Goal: Understand process/instructions: Learn about a topic

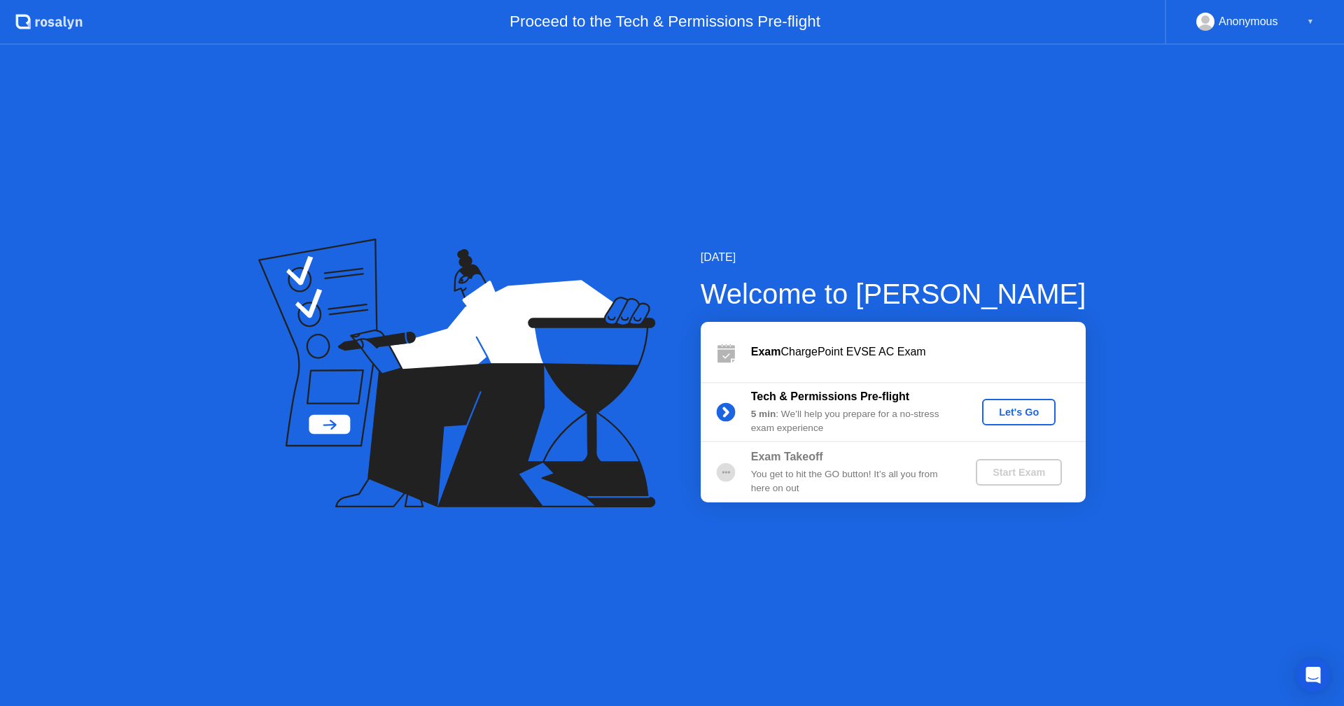
click at [1006, 412] on div "Let's Go" at bounding box center [1019, 412] width 62 height 11
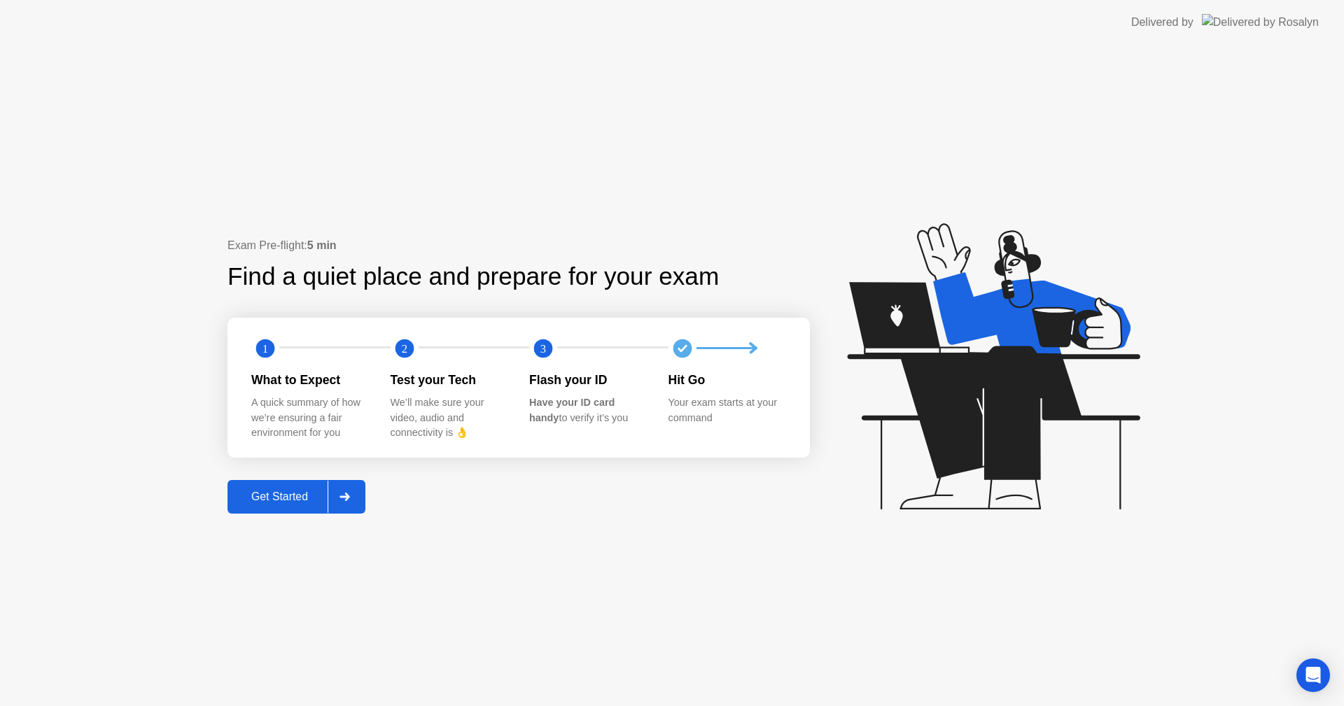
click at [275, 493] on div "Get Started" at bounding box center [280, 497] width 96 height 13
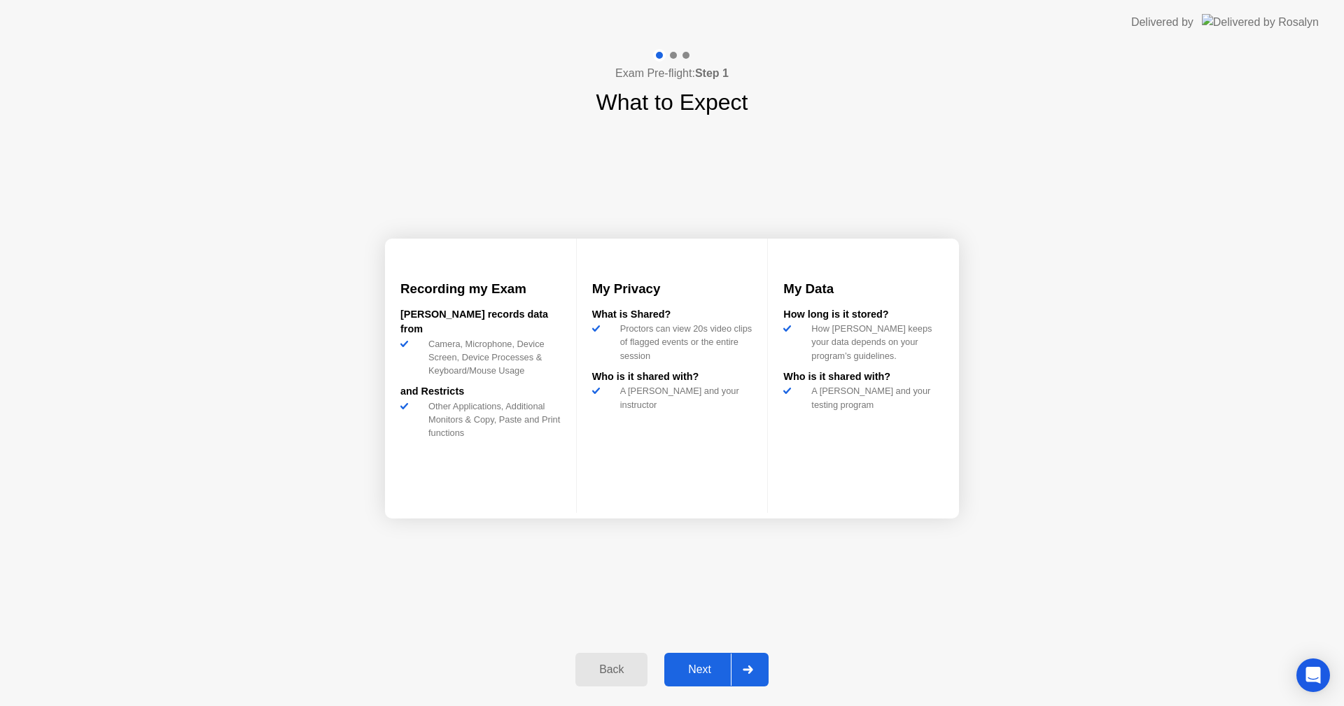
click at [703, 673] on div "Next" at bounding box center [699, 670] width 62 height 13
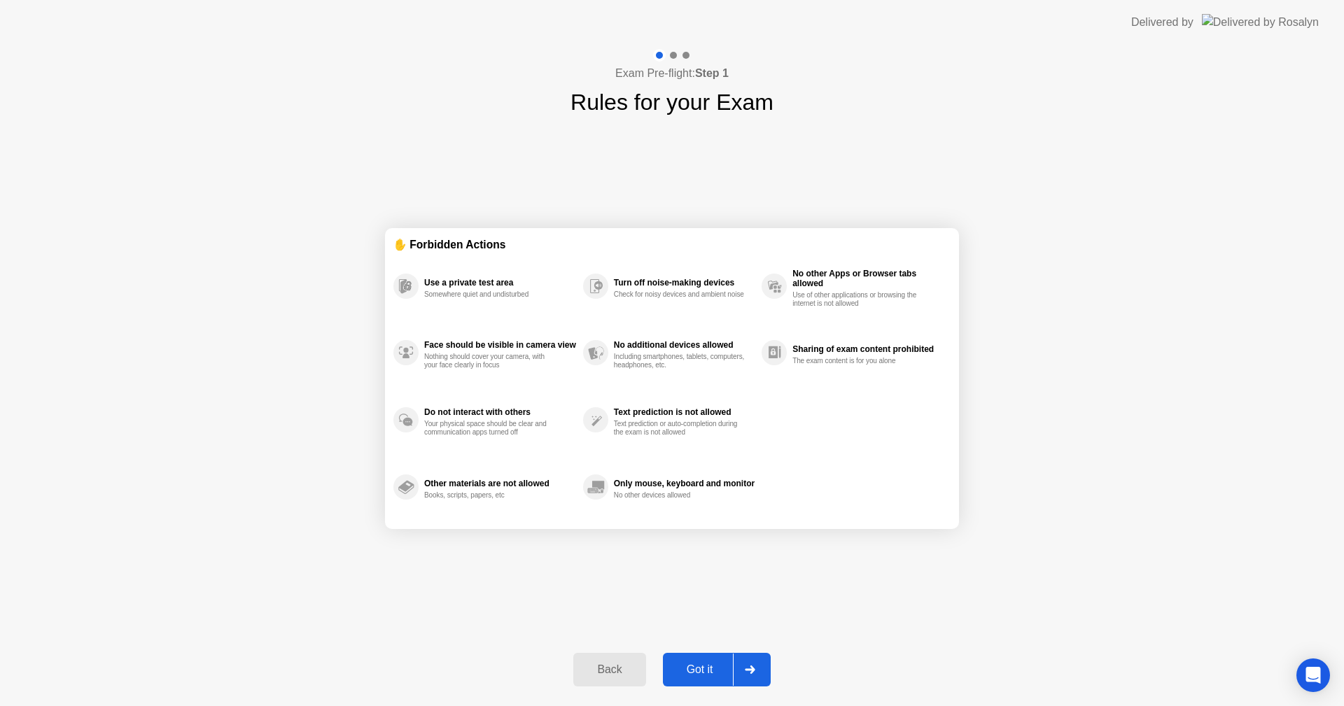
click at [701, 664] on div "Got it" at bounding box center [700, 670] width 66 height 13
select select "**********"
select select "*******"
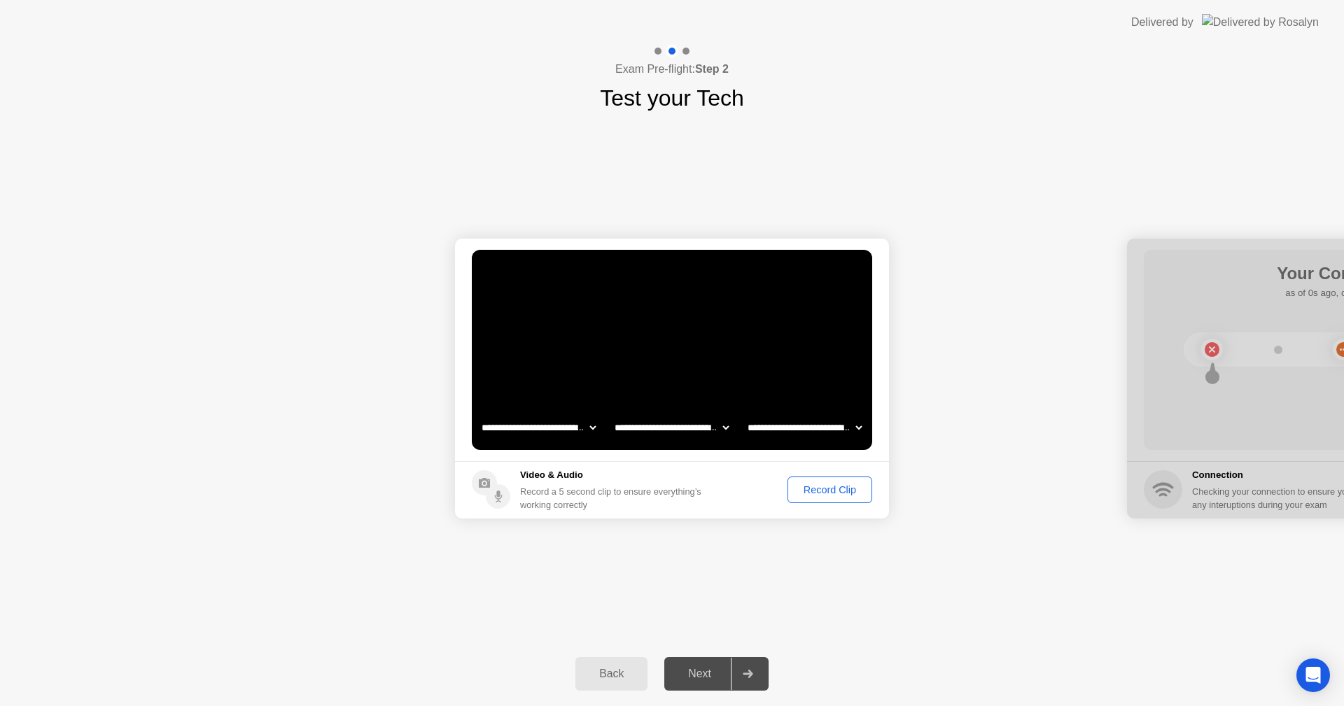
click at [826, 489] on div "Record Clip" at bounding box center [829, 489] width 75 height 11
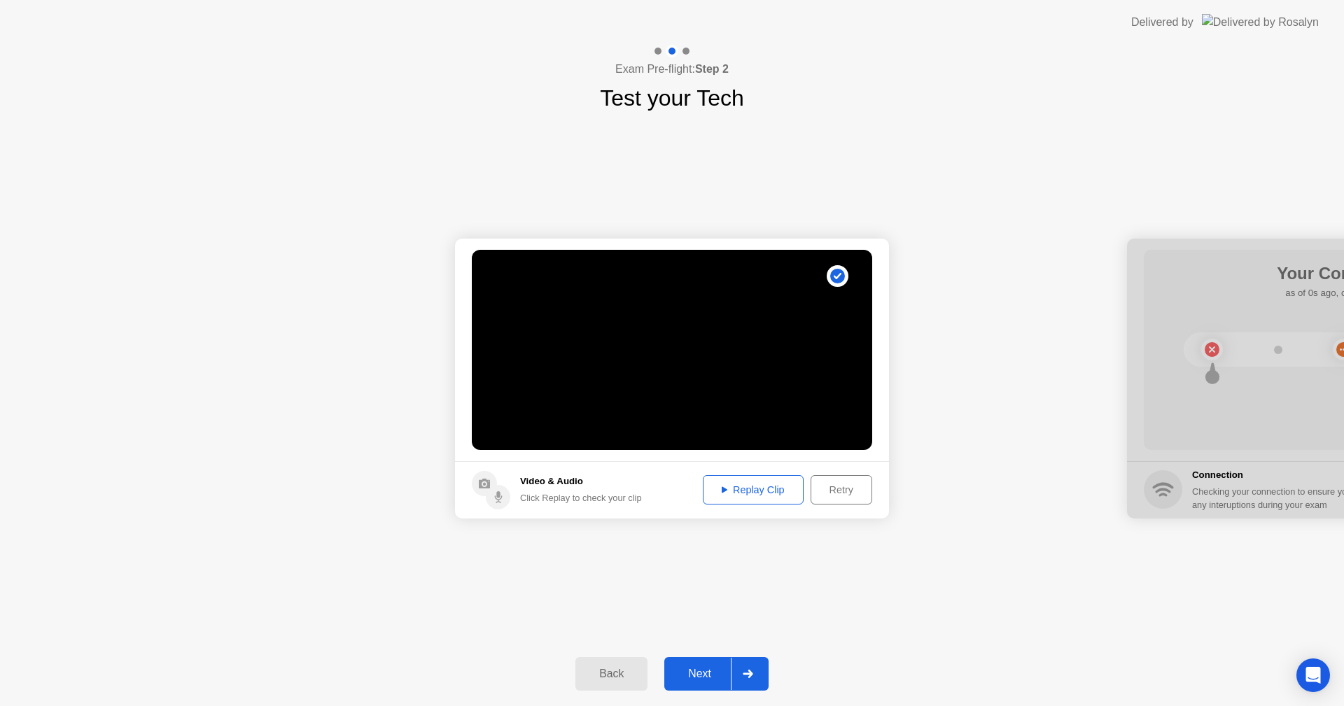
click at [752, 491] on div "Replay Clip" at bounding box center [753, 489] width 91 height 11
click at [716, 677] on div "Next" at bounding box center [699, 674] width 62 height 13
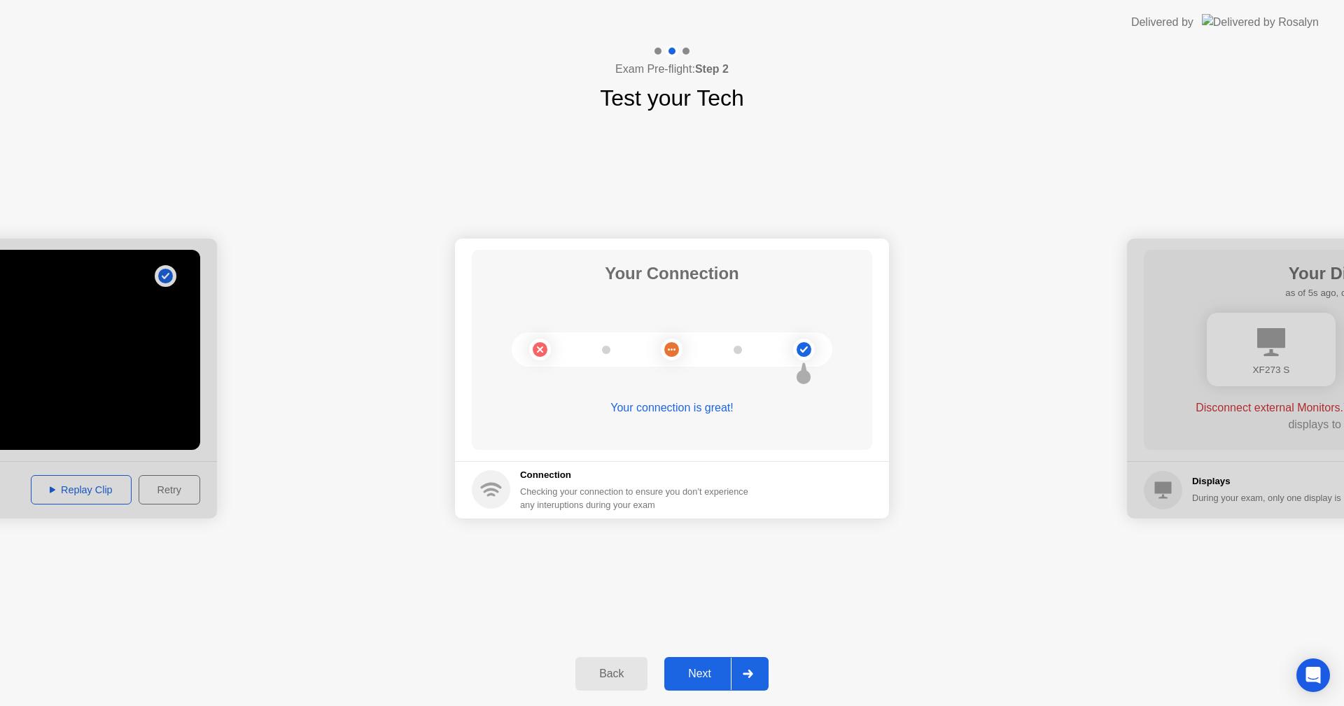
click at [702, 673] on div "Next" at bounding box center [699, 674] width 62 height 13
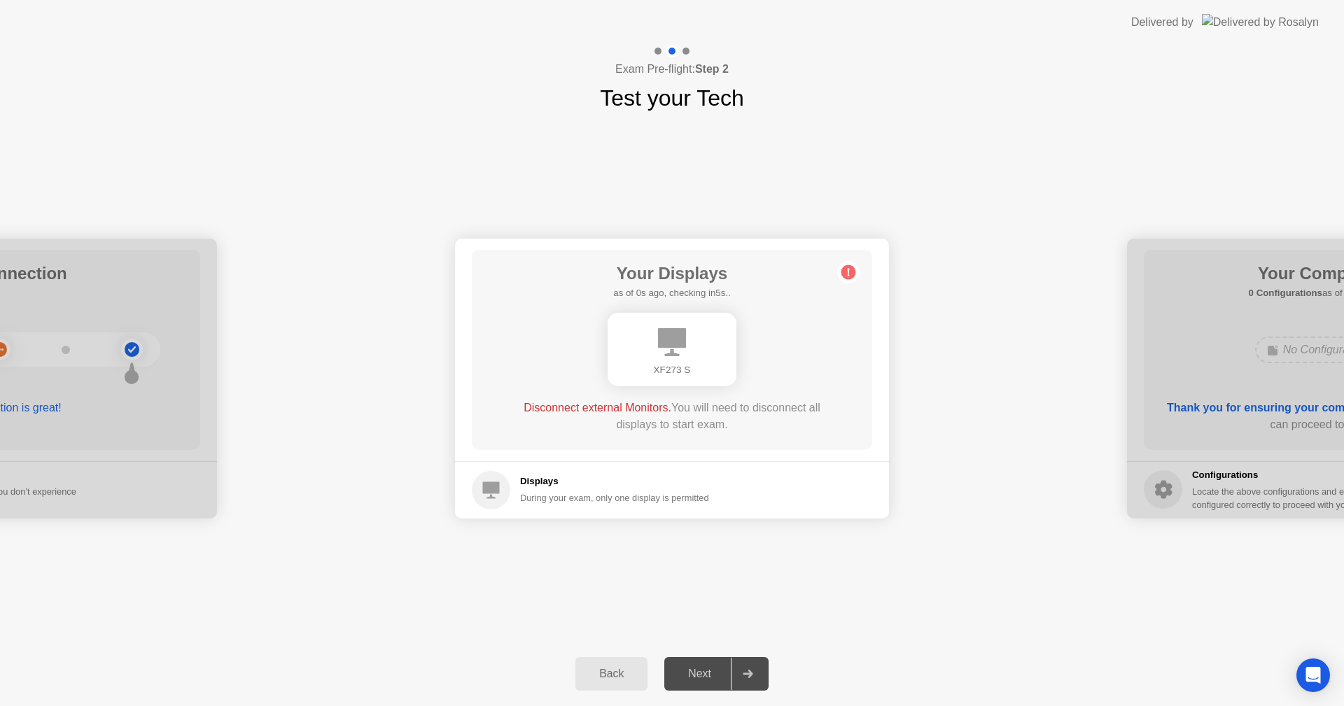
click at [706, 676] on div "Next" at bounding box center [699, 674] width 62 height 13
click at [669, 362] on div "XF273 S" at bounding box center [672, 349] width 129 height 73
click at [715, 671] on div "Next" at bounding box center [699, 674] width 62 height 13
